Goal: Check status: Check status

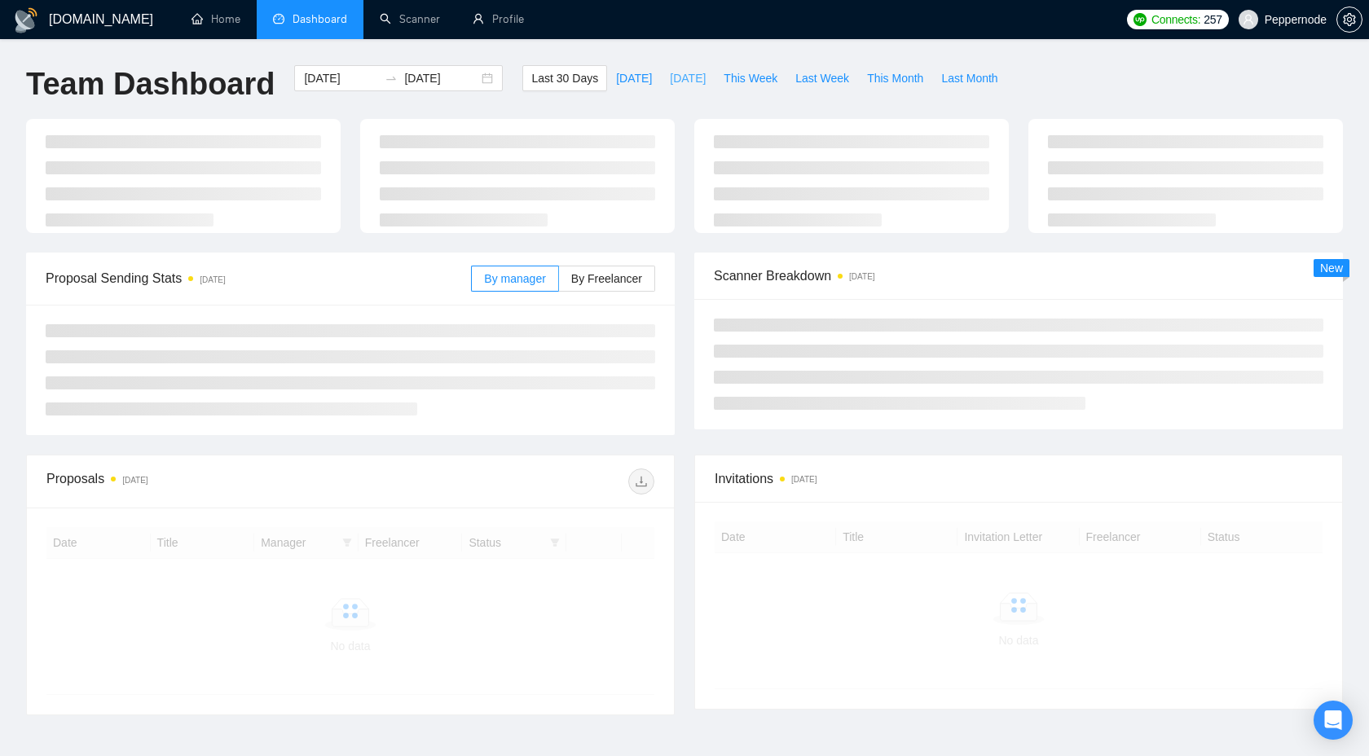
click at [680, 84] on span "[DATE]" at bounding box center [688, 78] width 36 height 18
type input "[DATE]"
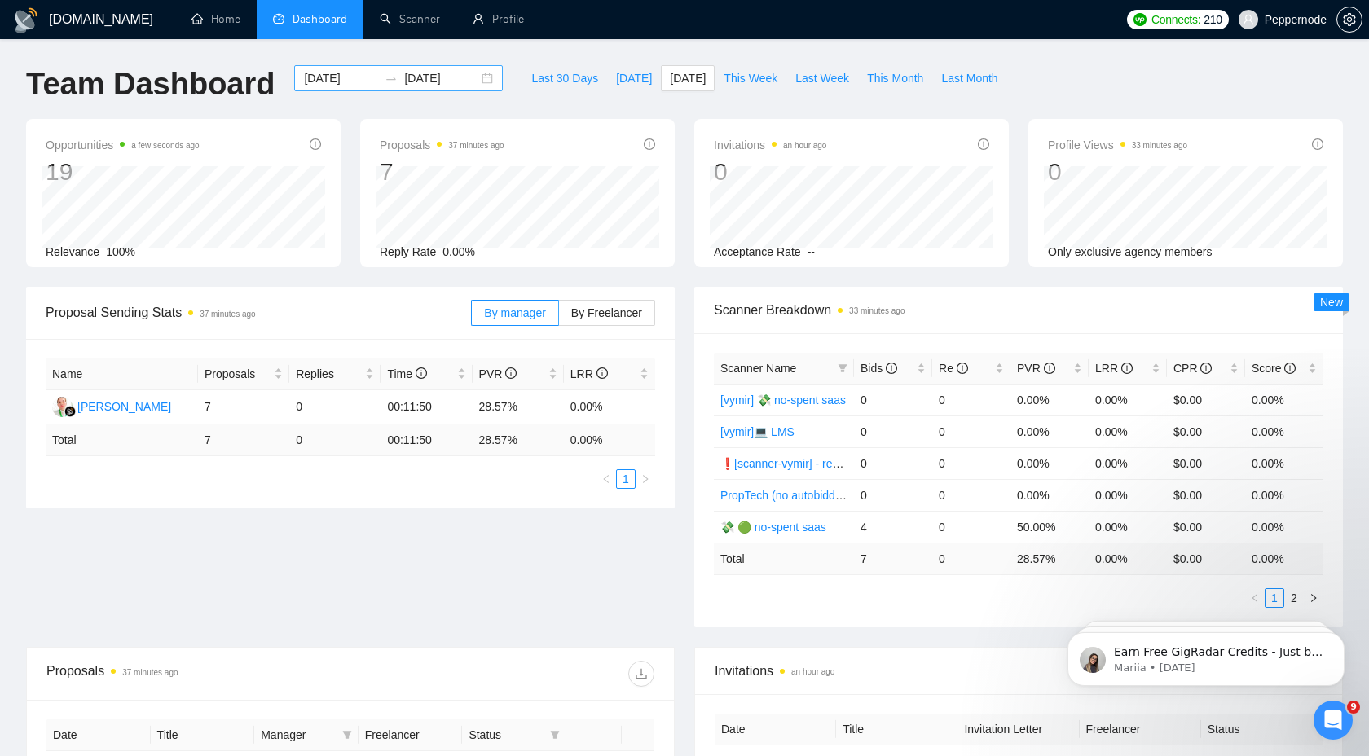
click at [473, 81] on div "[DATE] [DATE]" at bounding box center [398, 78] width 209 height 26
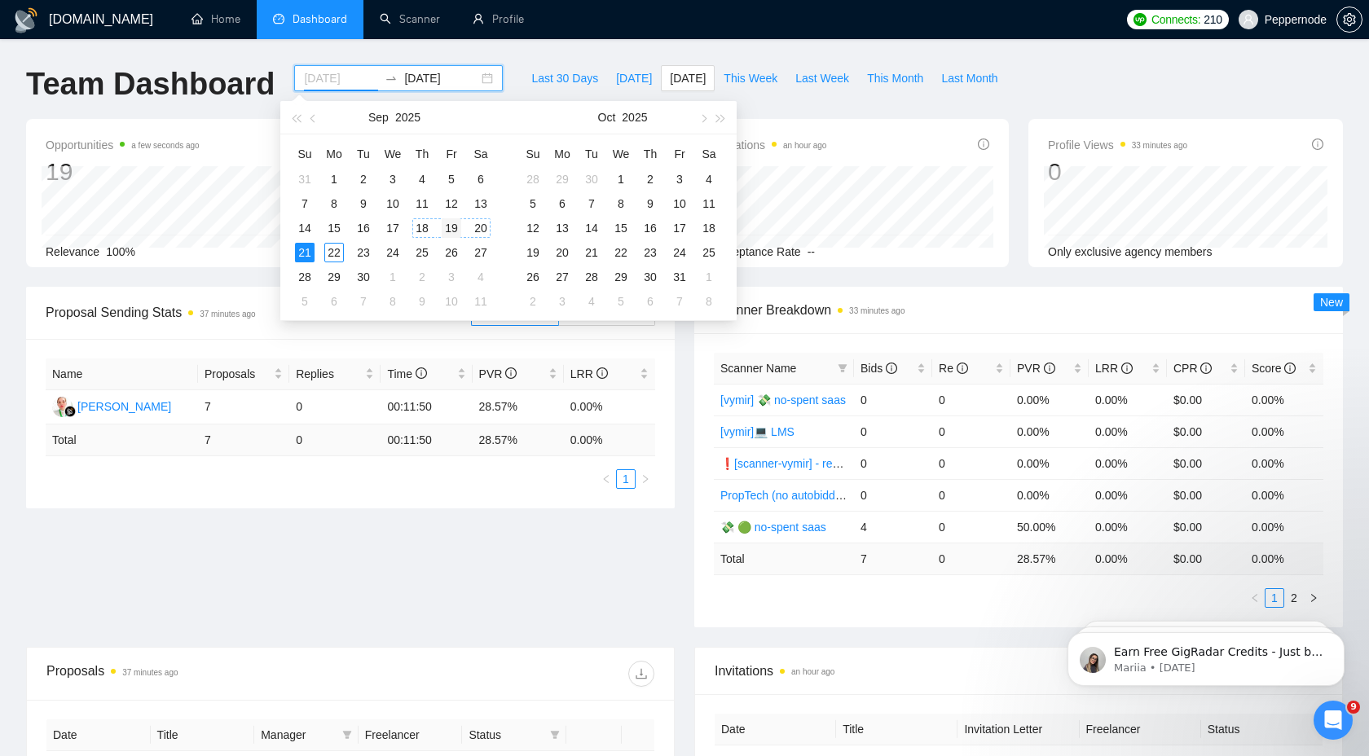
type input "[DATE]"
click at [449, 227] on div "19" at bounding box center [452, 228] width 20 height 20
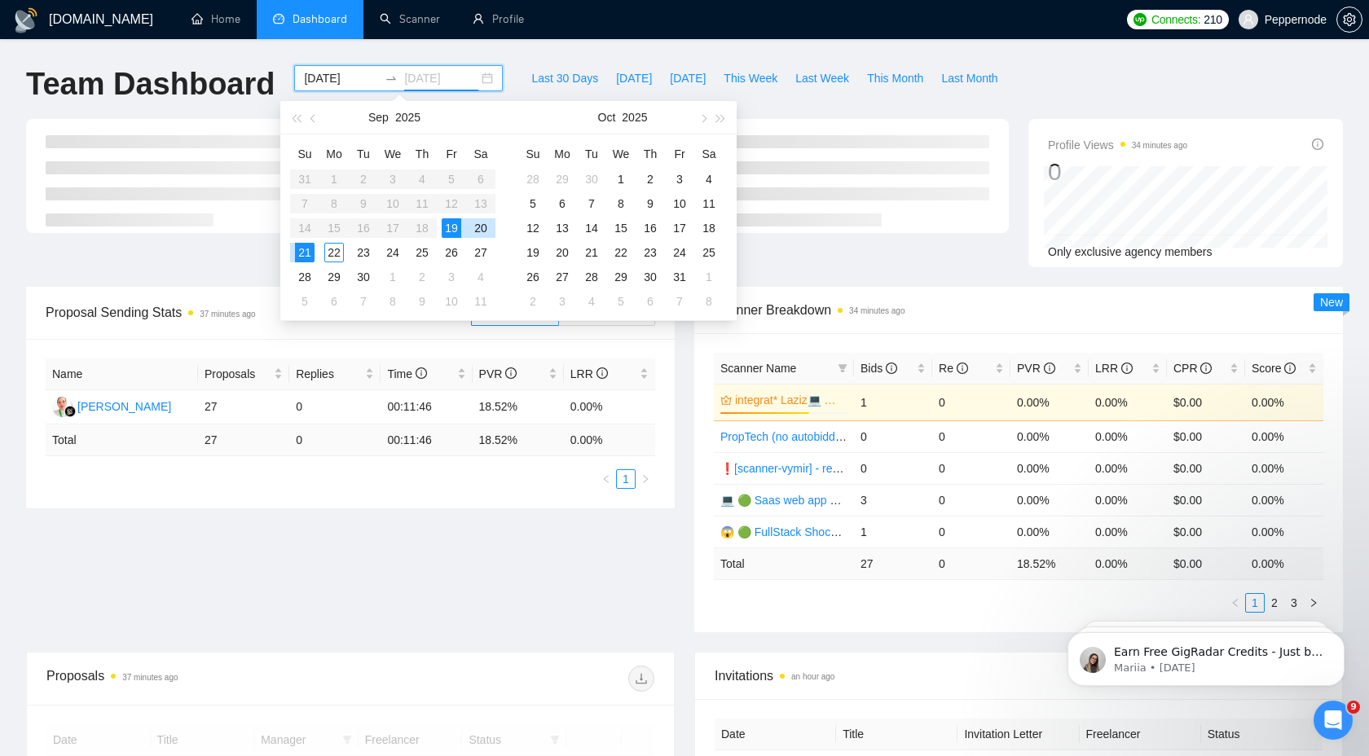
click at [300, 254] on div "21" at bounding box center [305, 253] width 20 height 20
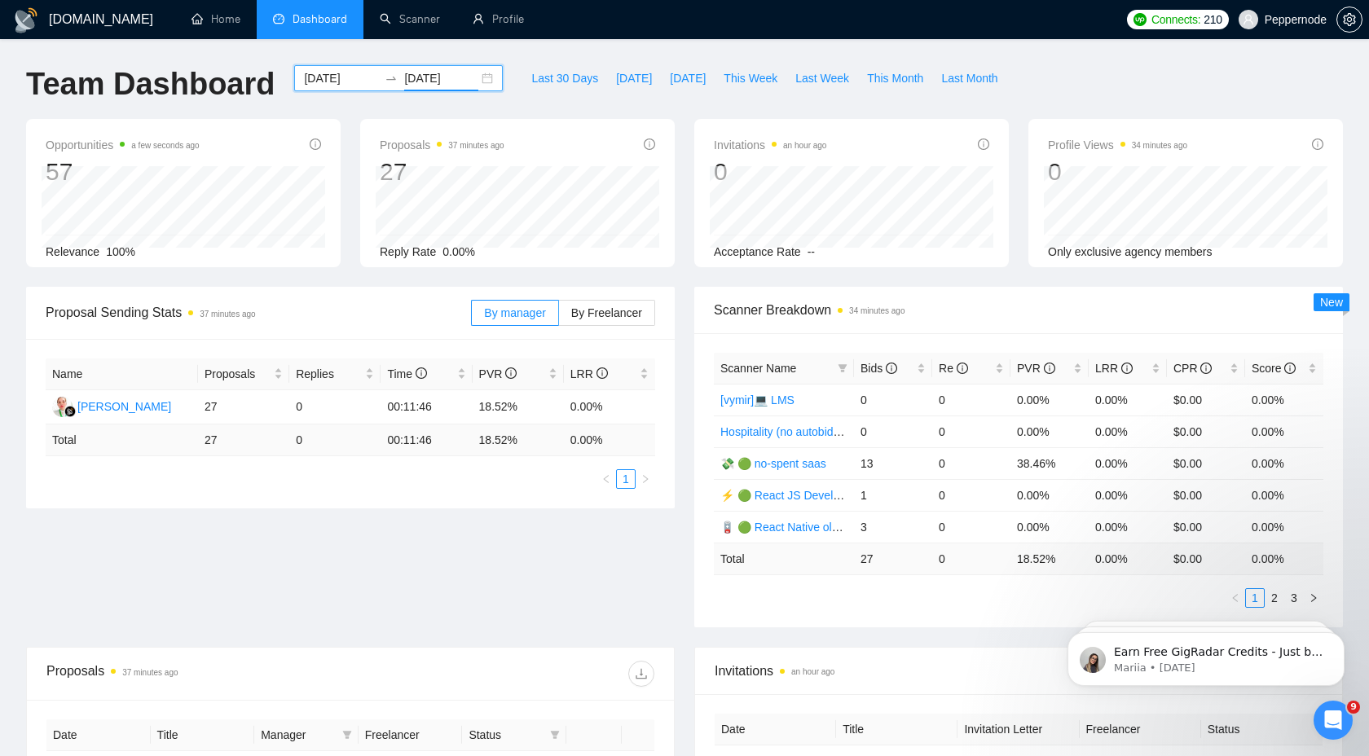
scroll to position [278, 0]
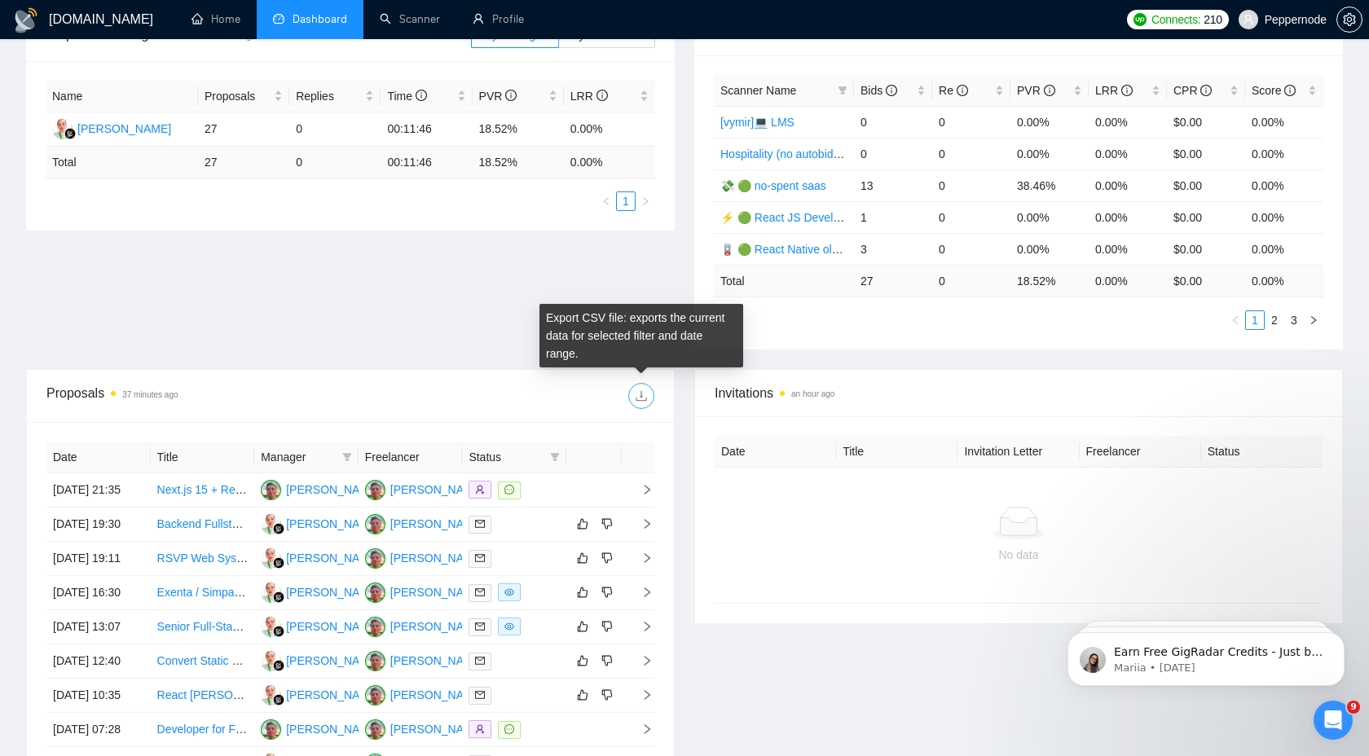
click at [640, 395] on icon "download" at bounding box center [641, 396] width 13 height 13
